Goal: Find specific page/section: Find specific page/section

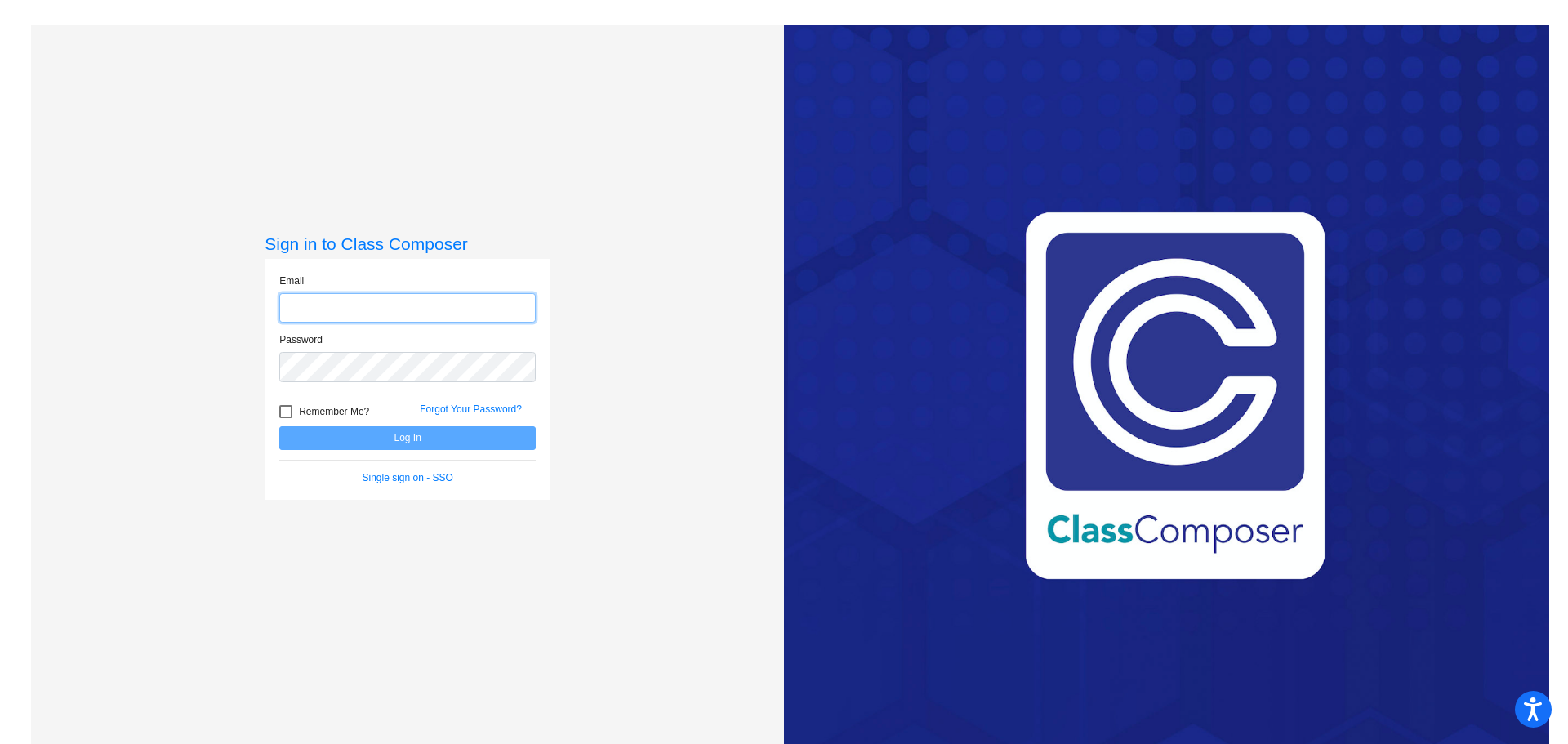
type input "[PERSON_NAME][EMAIL_ADDRESS][PERSON_NAME][DOMAIN_NAME]"
click at [410, 438] on button "Log In" at bounding box center [408, 438] width 257 height 23
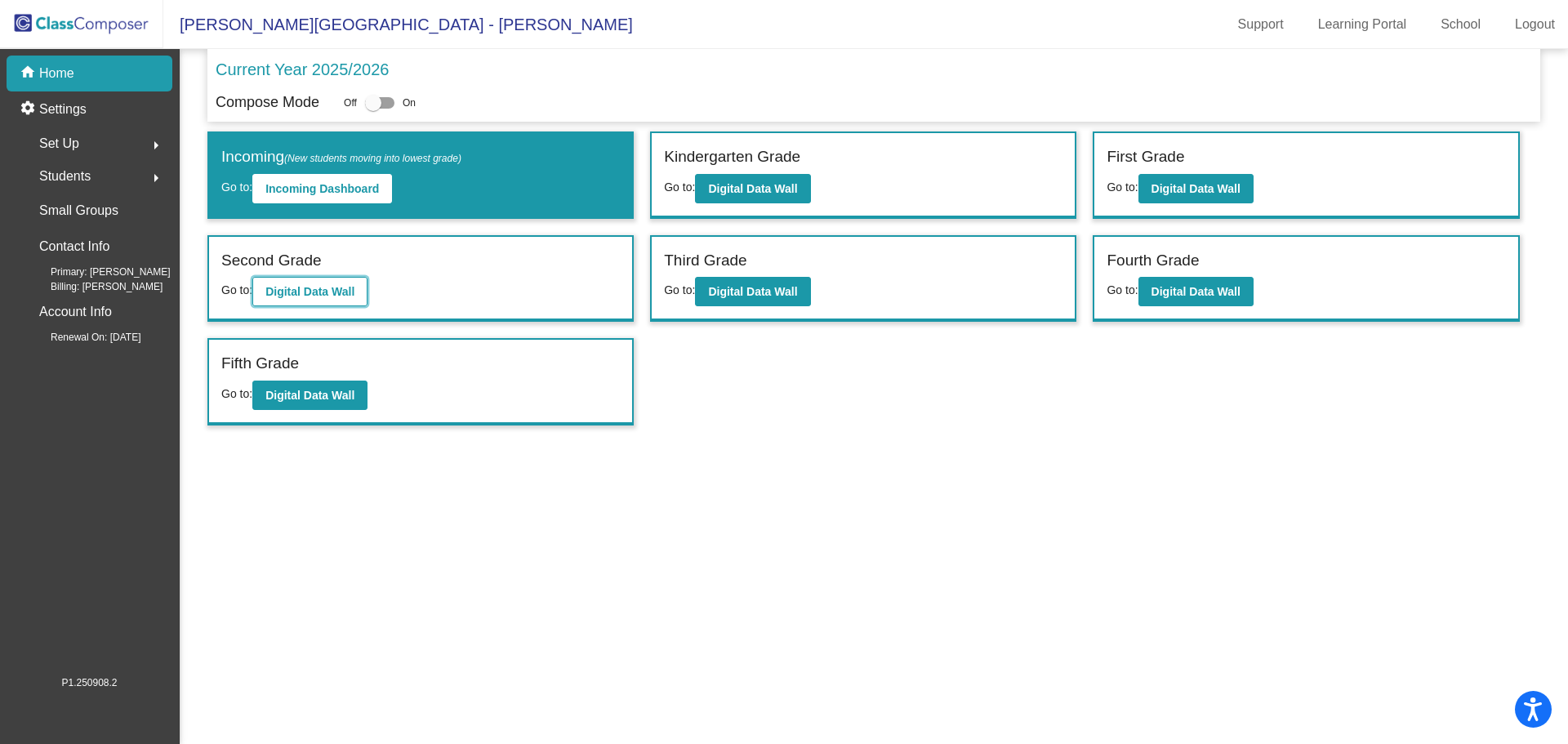
click at [288, 294] on b "Digital Data Wall" at bounding box center [309, 292] width 89 height 13
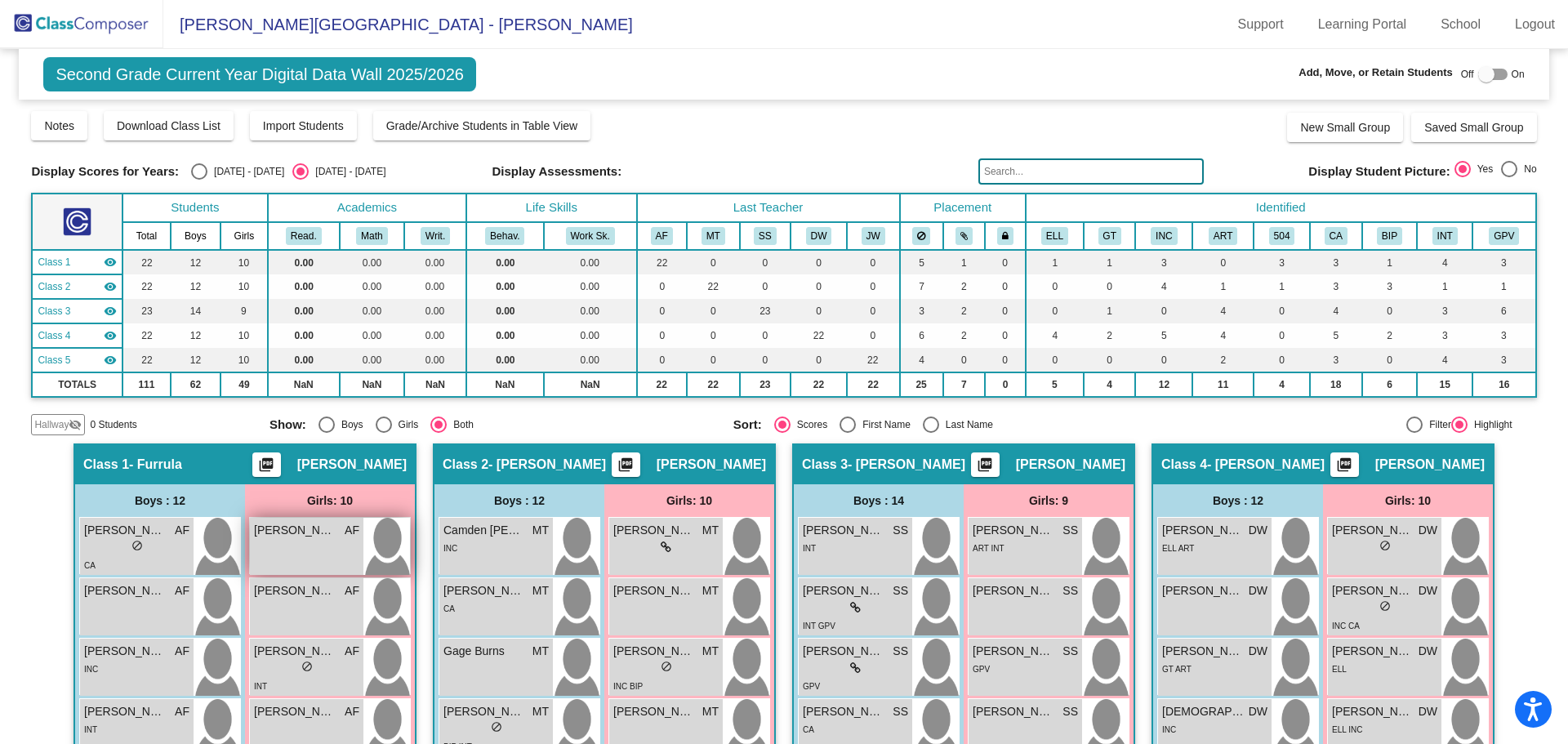
click at [282, 562] on div "[PERSON_NAME] AF lock do_not_disturb_alt" at bounding box center [307, 546] width 113 height 58
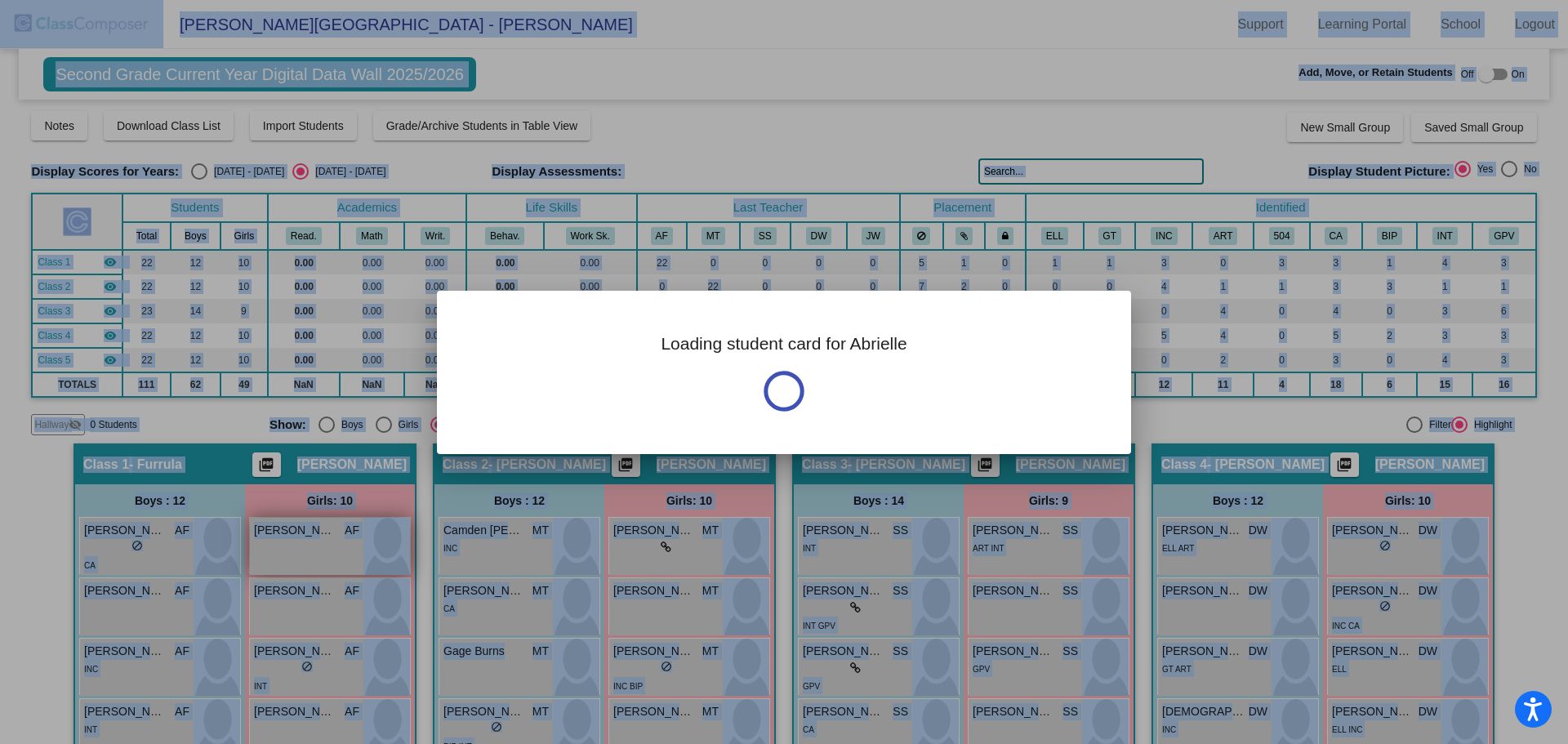
click at [282, 562] on div at bounding box center [784, 372] width 1568 height 744
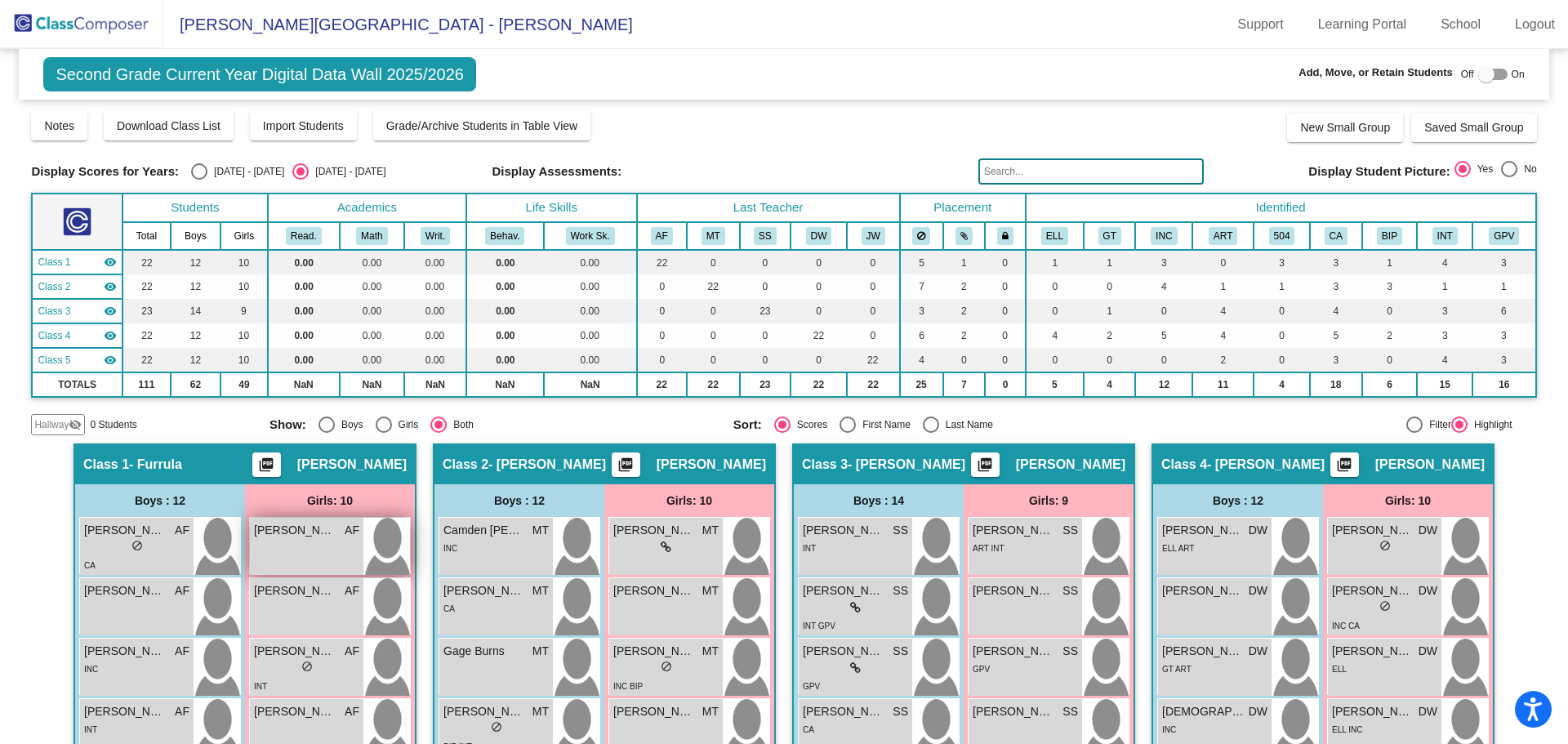
click at [330, 563] on div "[PERSON_NAME] AF lock do_not_disturb_alt" at bounding box center [307, 546] width 113 height 58
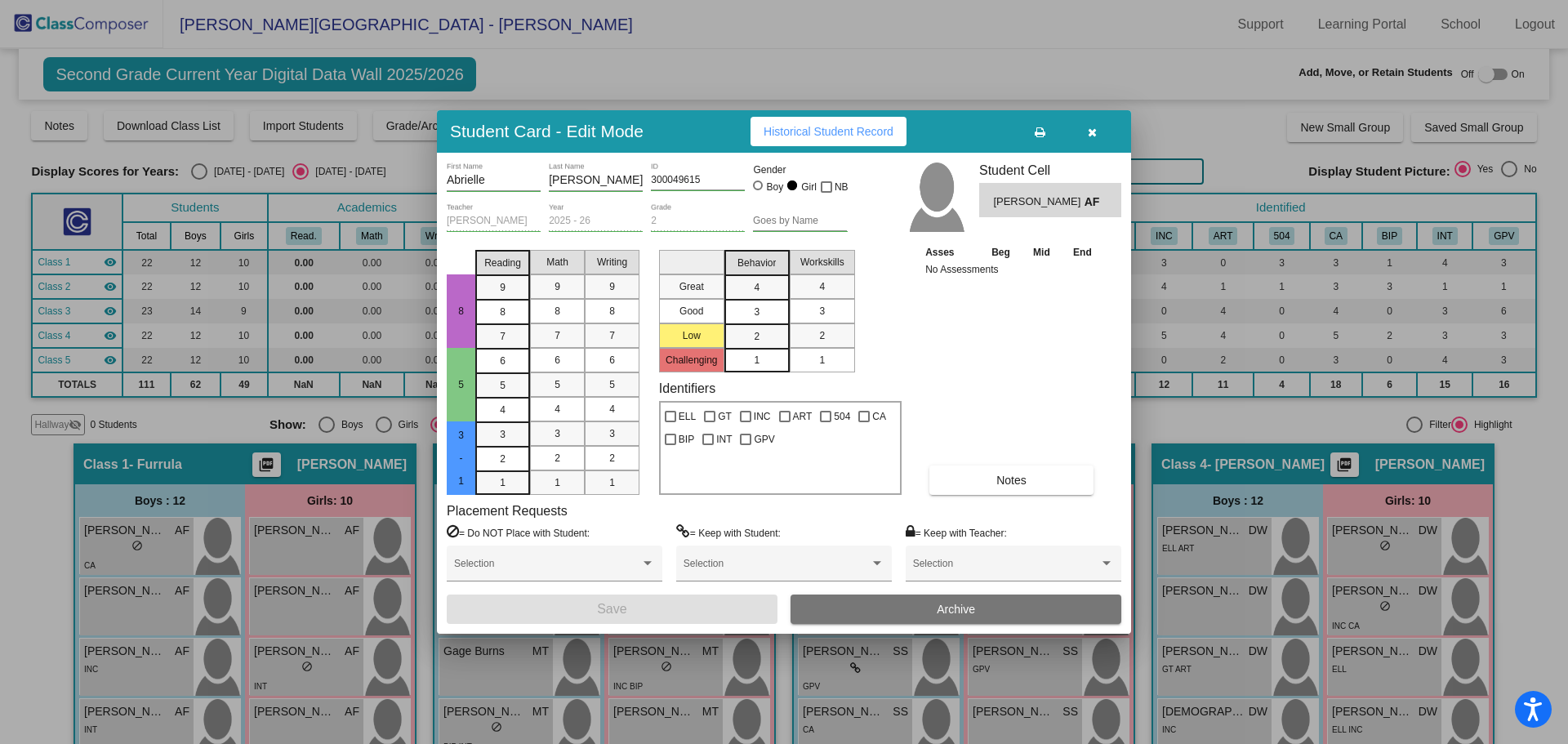
click at [1092, 133] on icon "button" at bounding box center [1092, 133] width 9 height 12
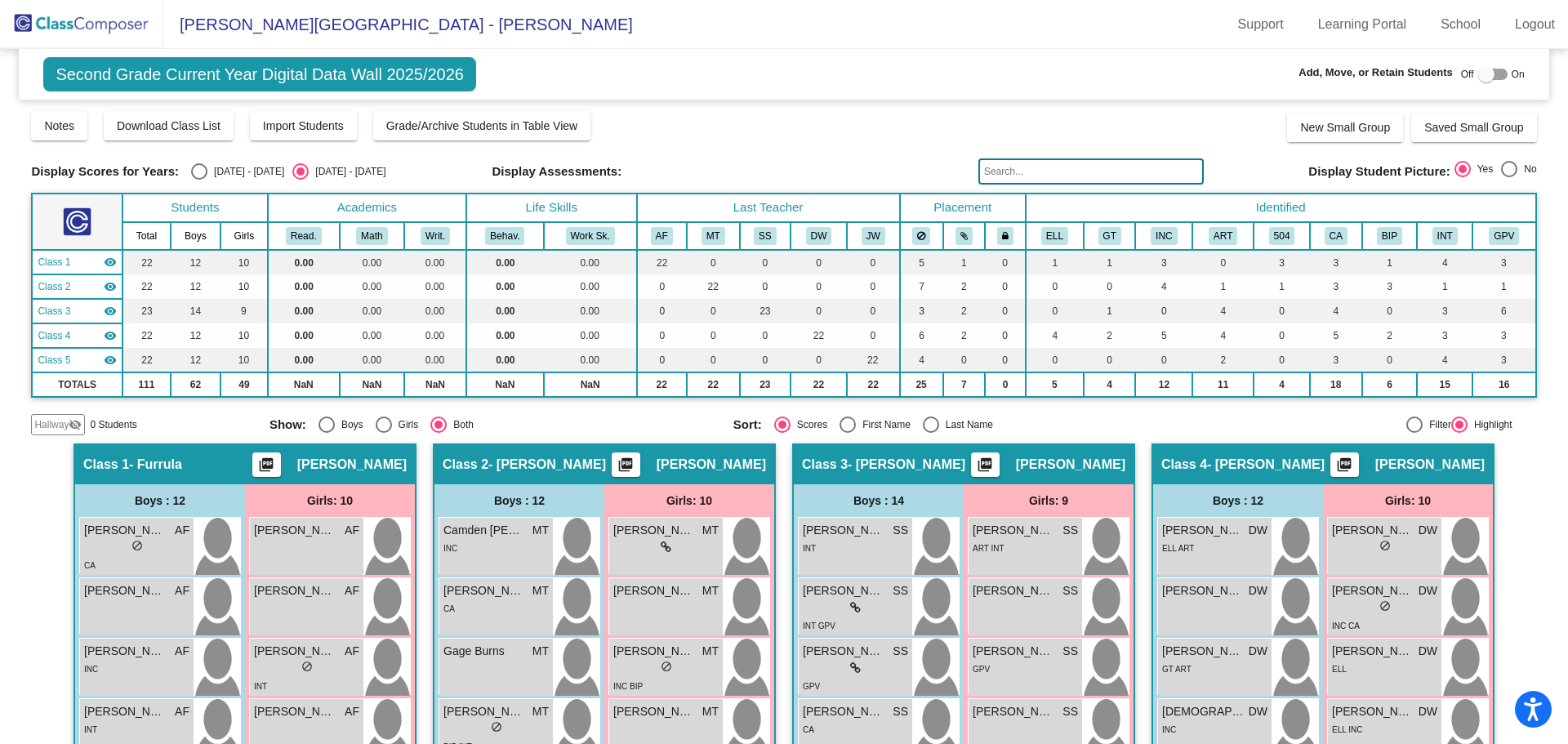
click at [204, 173] on div "Select an option" at bounding box center [199, 172] width 17 height 17
click at [199, 179] on input "[DATE] - [DATE]" at bounding box center [199, 179] width 1 height 1
radio input "true"
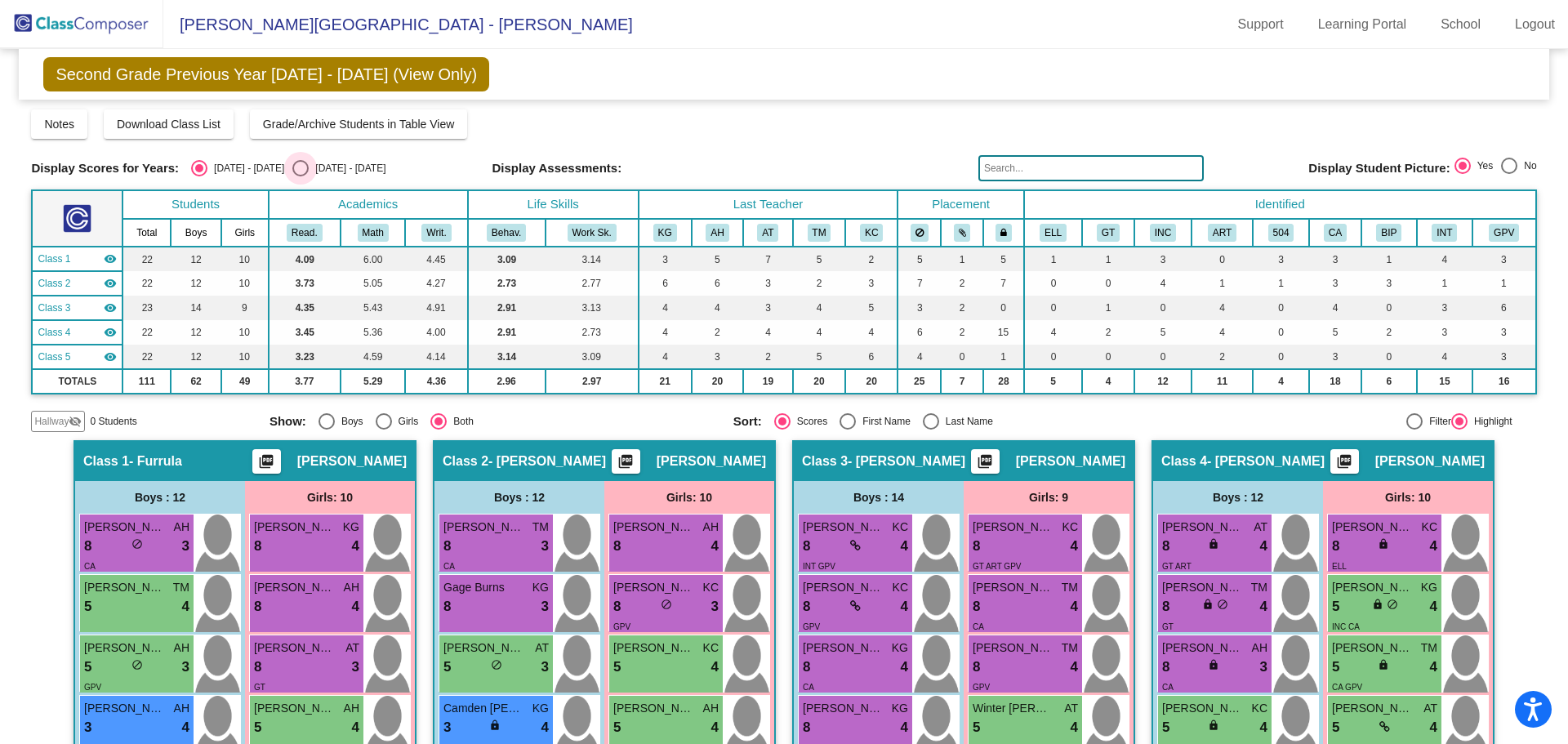
click at [293, 170] on div "Select an option" at bounding box center [301, 168] width 17 height 17
click at [299, 177] on input "[DATE] - [DATE]" at bounding box center [299, 177] width 1 height 1
radio input "true"
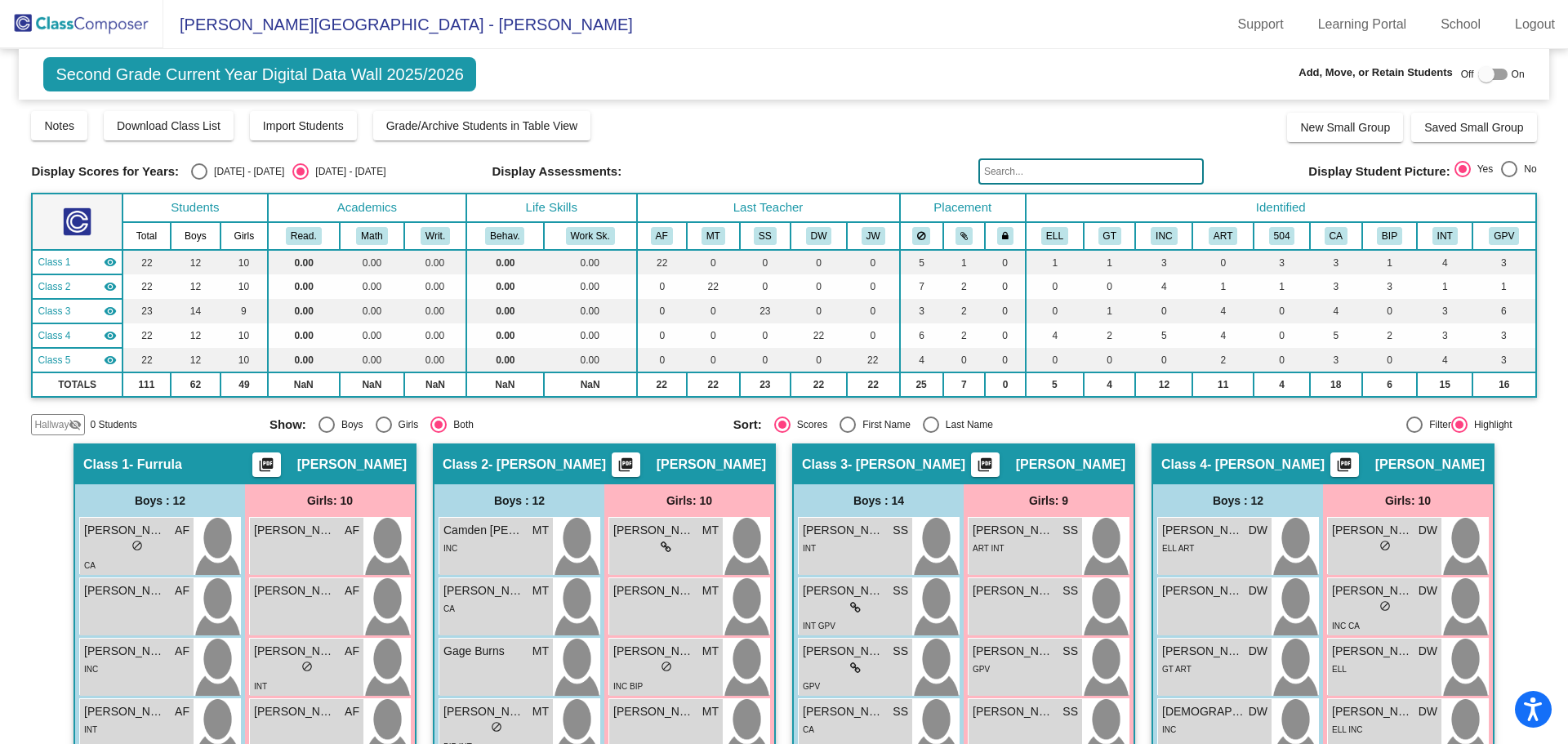
click at [98, 21] on img at bounding box center [82, 24] width 163 height 48
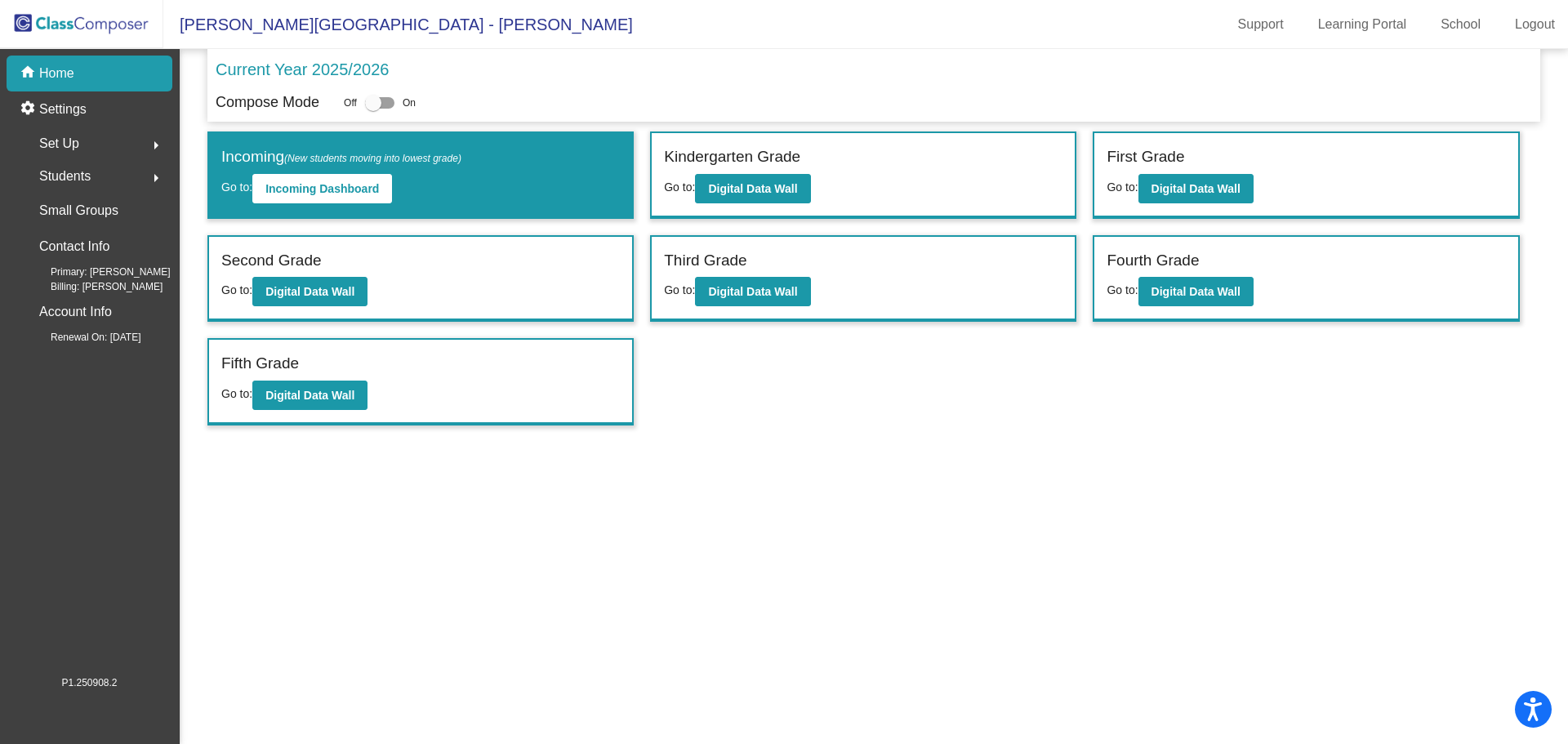
click at [366, 99] on div at bounding box center [374, 103] width 17 height 17
click at [373, 108] on input "checkbox" at bounding box center [373, 108] width 1 height 1
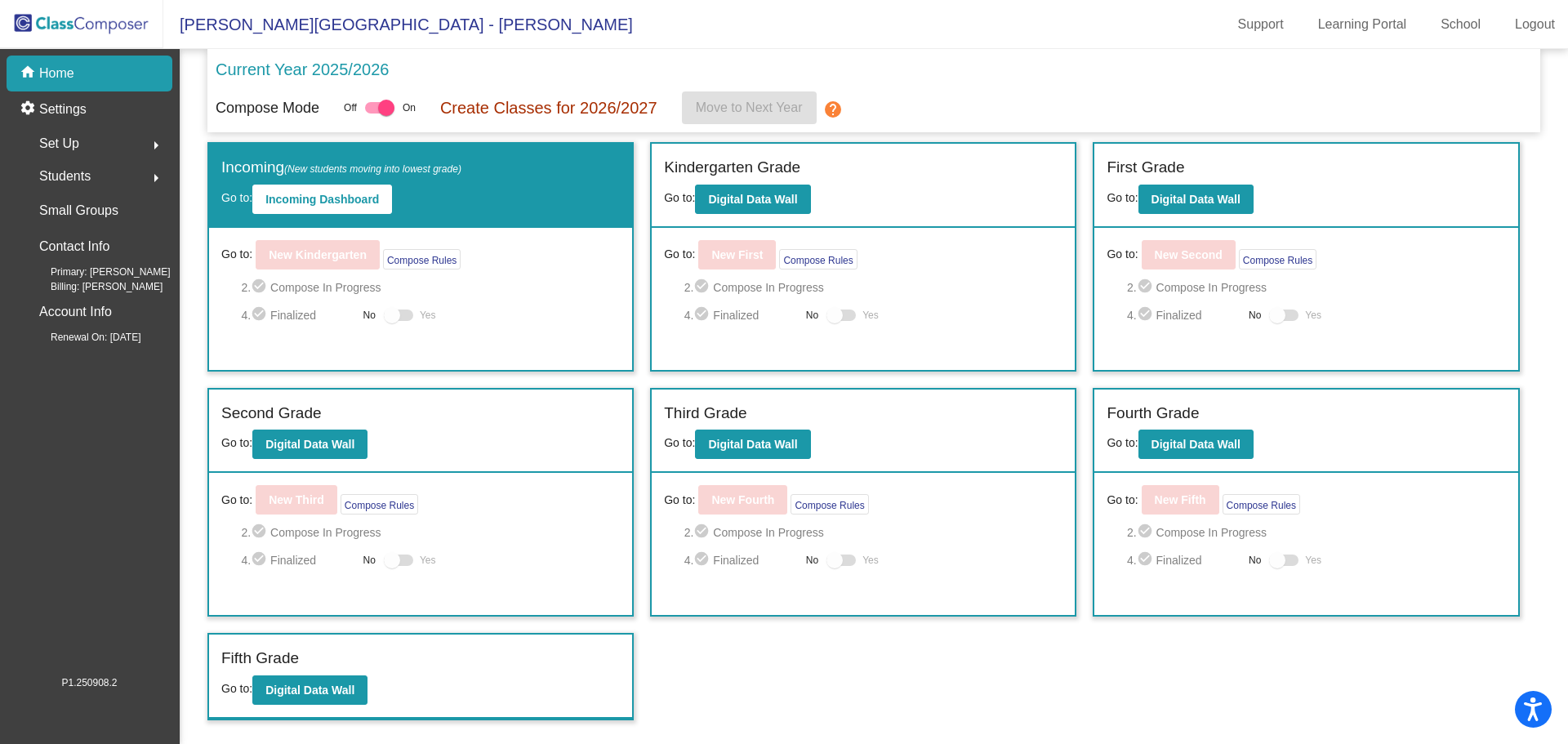
click at [381, 104] on div at bounding box center [386, 108] width 17 height 17
click at [374, 113] on input "checkbox" at bounding box center [373, 113] width 1 height 1
checkbox input "false"
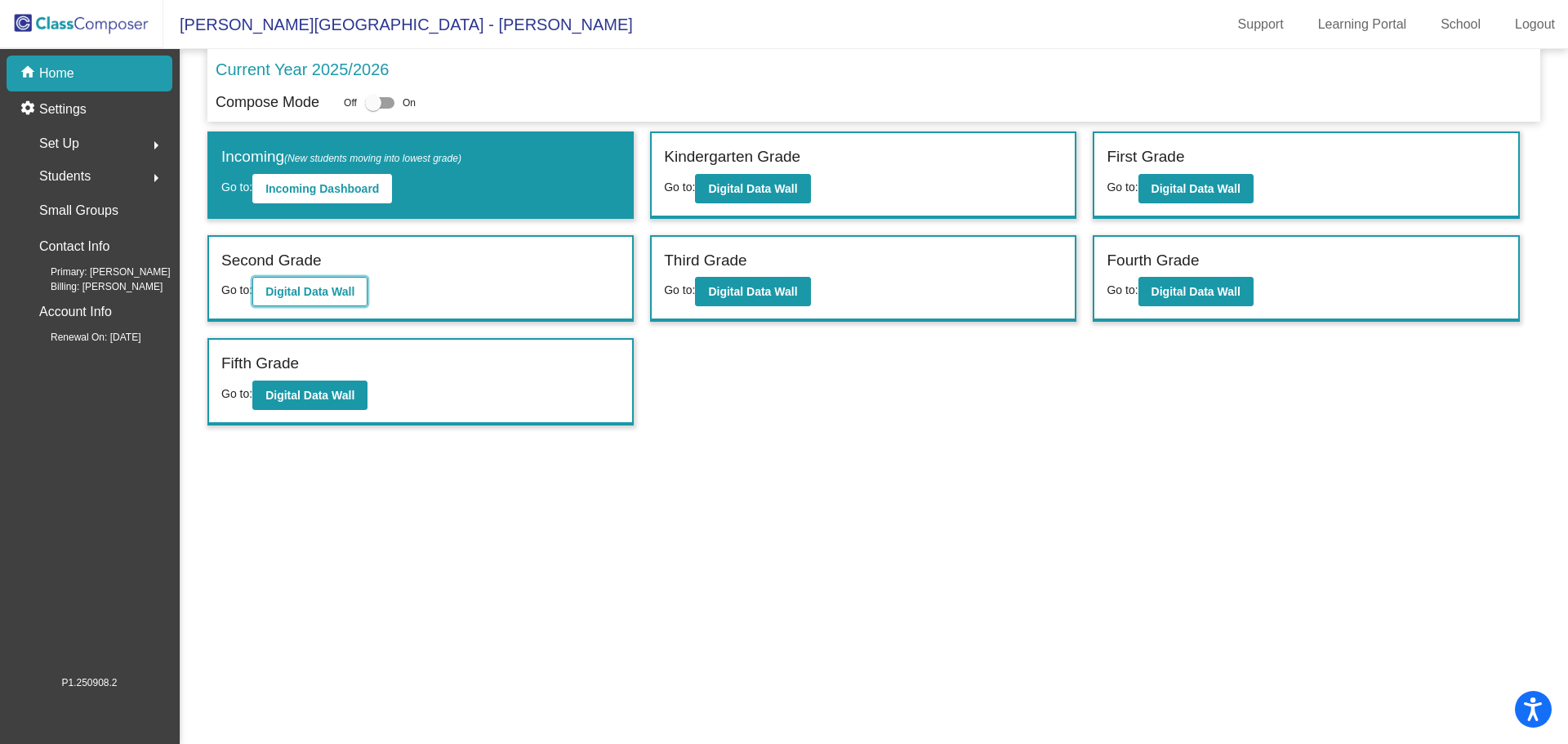
click at [289, 286] on b "Digital Data Wall" at bounding box center [309, 292] width 89 height 13
